Goal: Leave review/rating: Leave review/rating

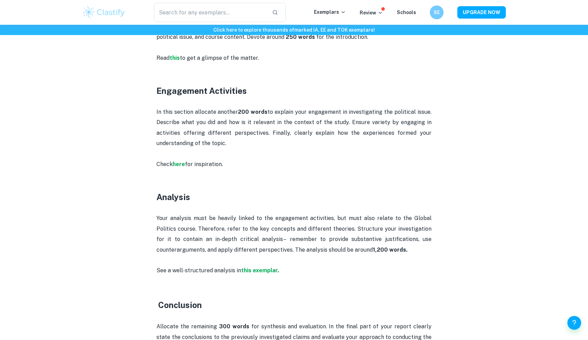
scroll to position [460, 0]
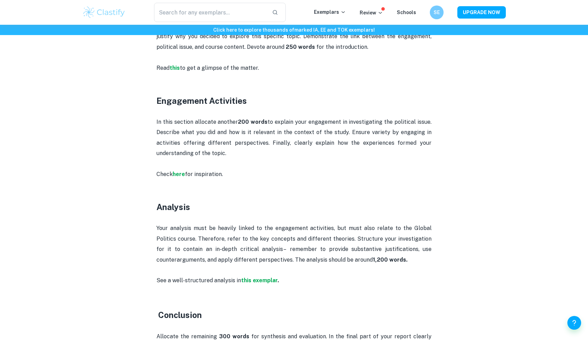
click at [179, 169] on p "Check here for inspiration." at bounding box center [293, 179] width 275 height 21
click at [180, 171] on strong "here" at bounding box center [179, 174] width 12 height 7
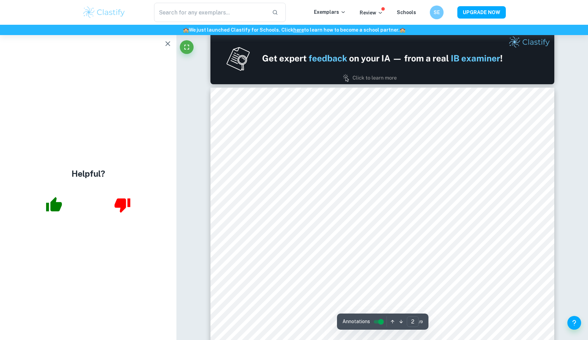
scroll to position [497, 0]
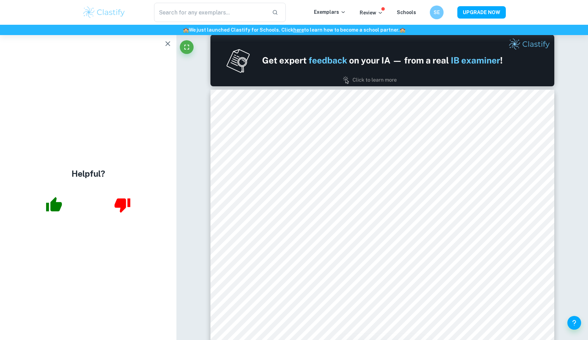
click at [59, 203] on icon "button" at bounding box center [54, 204] width 16 height 14
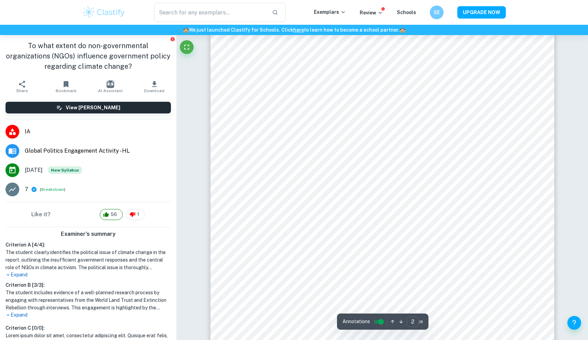
scroll to position [581, 0]
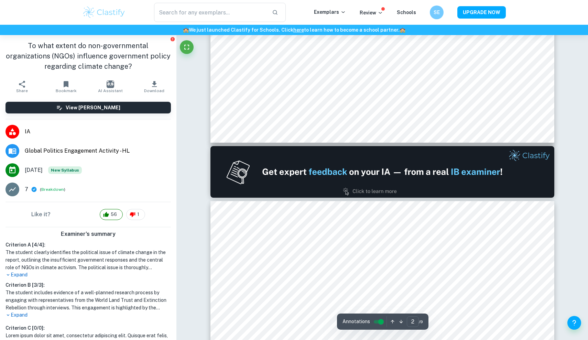
type input "1"
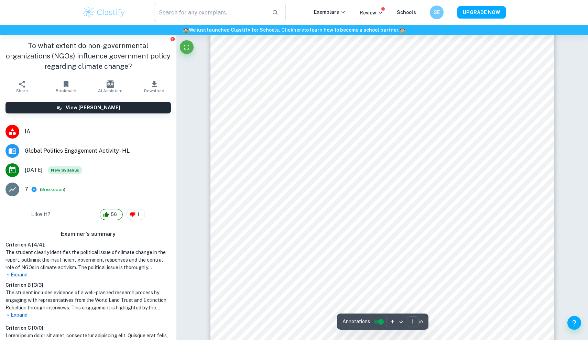
scroll to position [96, 0]
click at [23, 280] on div "Criterion A [ 4 / 4 ]: The student clearly identifies the political issue of cl…" at bounding box center [88, 280] width 171 height 78
click at [22, 277] on p "Expand" at bounding box center [88, 274] width 165 height 7
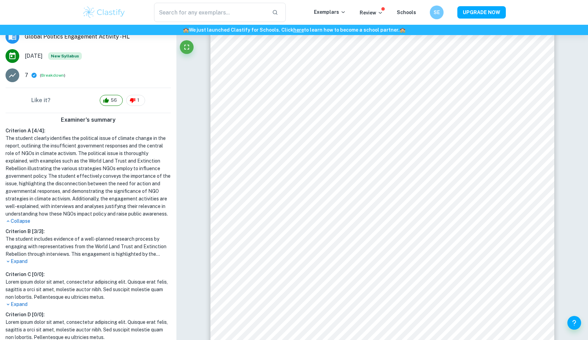
scroll to position [115, 0]
